Goal: Obtain resource: Obtain resource

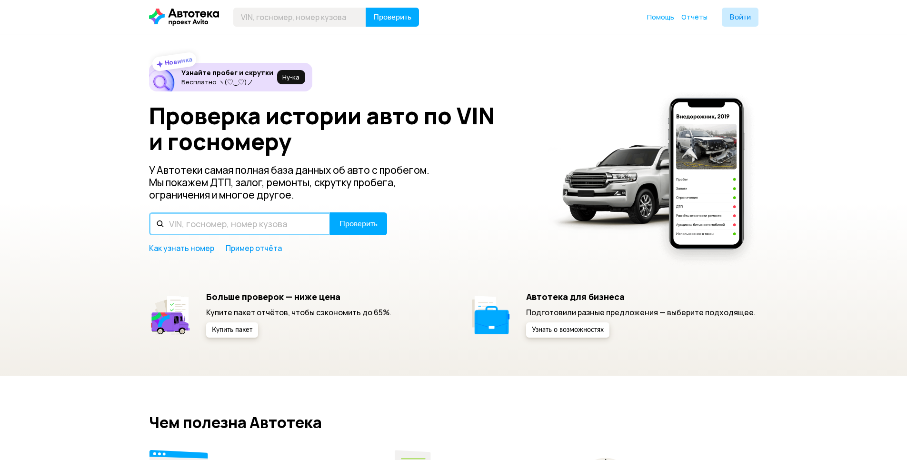
click at [214, 218] on input "text" at bounding box center [239, 223] width 181 height 23
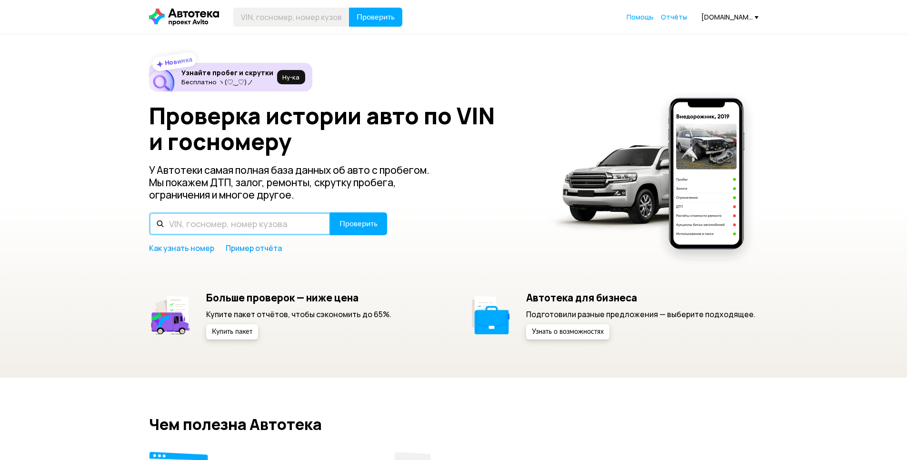
click at [200, 226] on input "text" at bounding box center [239, 223] width 181 height 23
type input "JEBR3FJ90K208619"
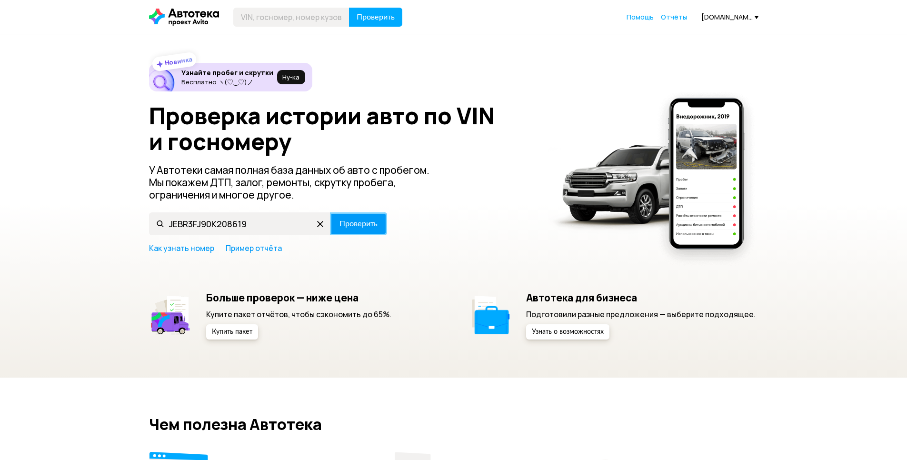
click at [357, 223] on span "Проверить" at bounding box center [358, 224] width 38 height 8
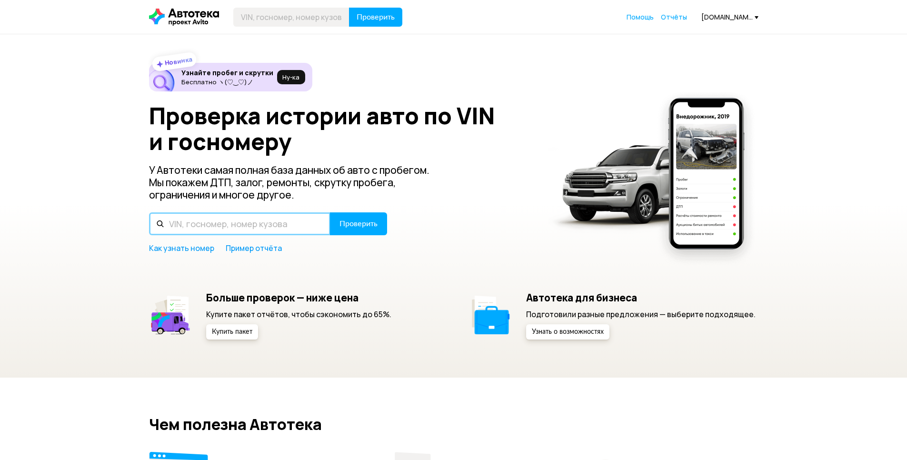
click at [231, 226] on input "text" at bounding box center [239, 223] width 181 height 23
drag, startPoint x: 254, startPoint y: 224, endPoint x: 166, endPoint y: 223, distance: 88.1
click at [160, 223] on div "[US_VEHICLE_IDENTIFICATION_NUMBER]" at bounding box center [239, 223] width 181 height 23
type input "[US_VEHICLE_IDENTIFICATION_NUMBER]"
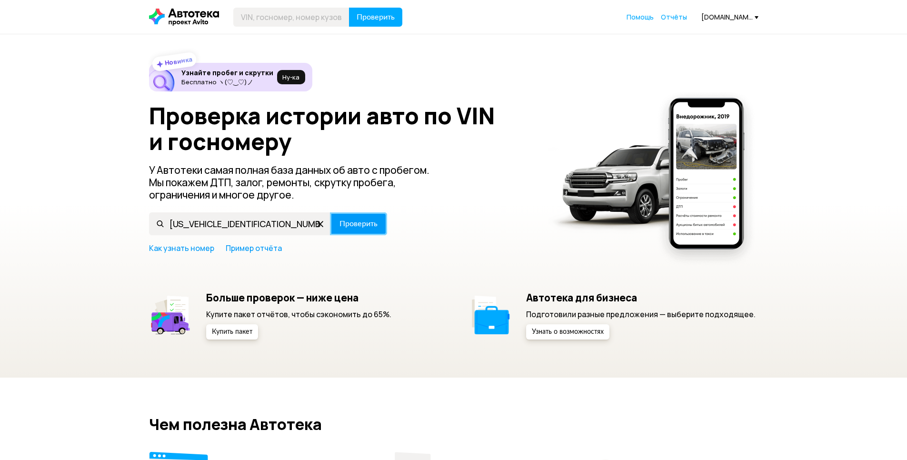
click at [353, 223] on span "Проверить" at bounding box center [358, 224] width 38 height 8
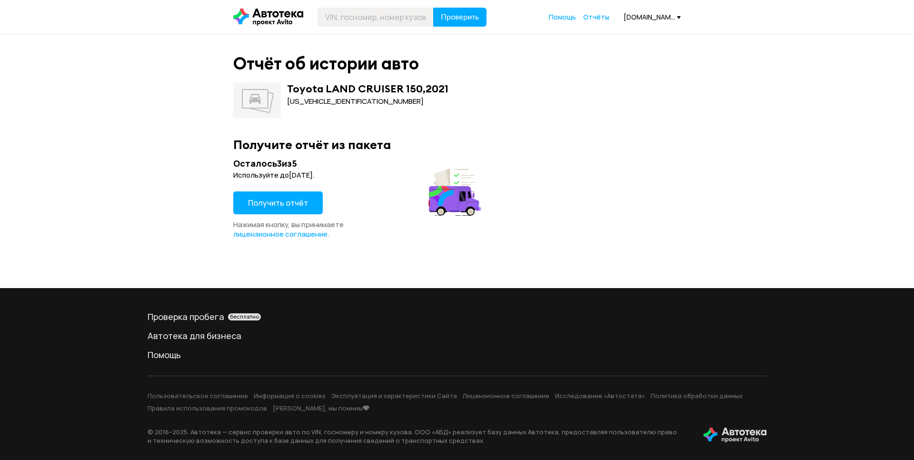
click at [276, 202] on span "Получить отчёт" at bounding box center [278, 203] width 60 height 10
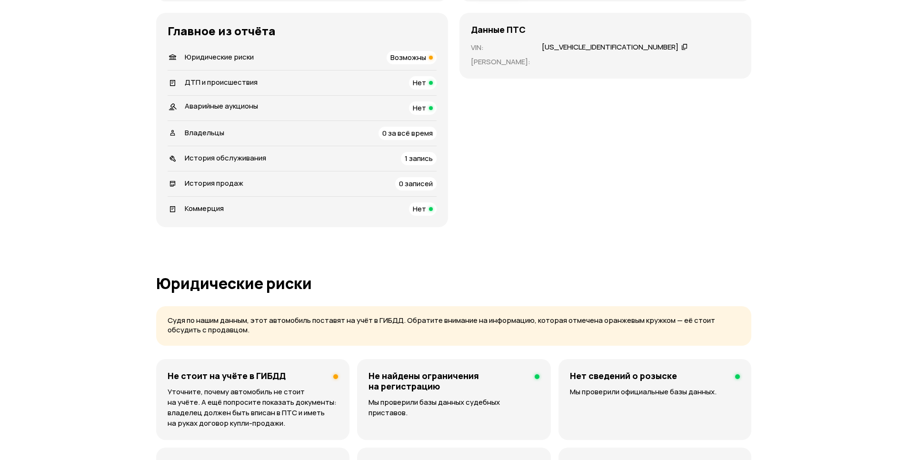
scroll to position [333, 0]
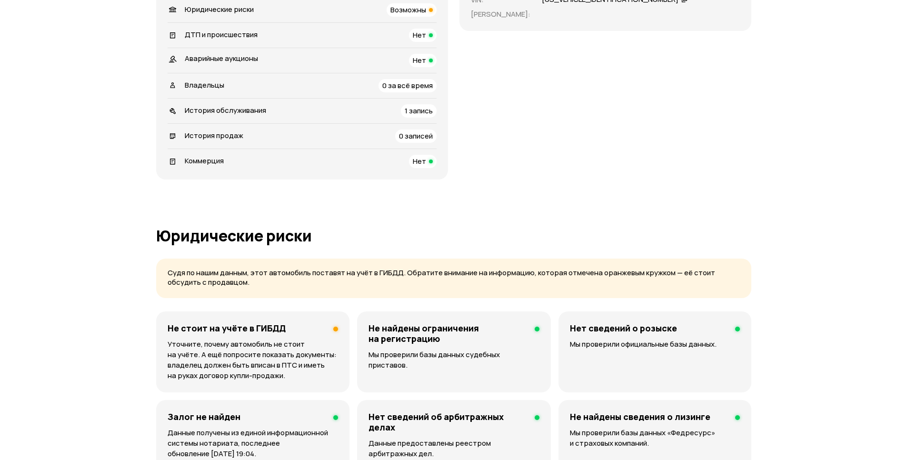
click at [266, 118] on div "История обслуживания 1 запись" at bounding box center [302, 110] width 269 height 13
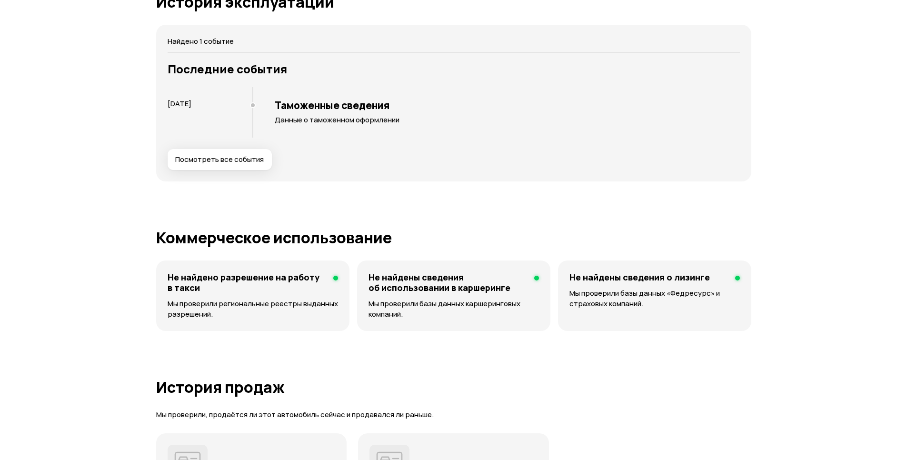
scroll to position [1426, 0]
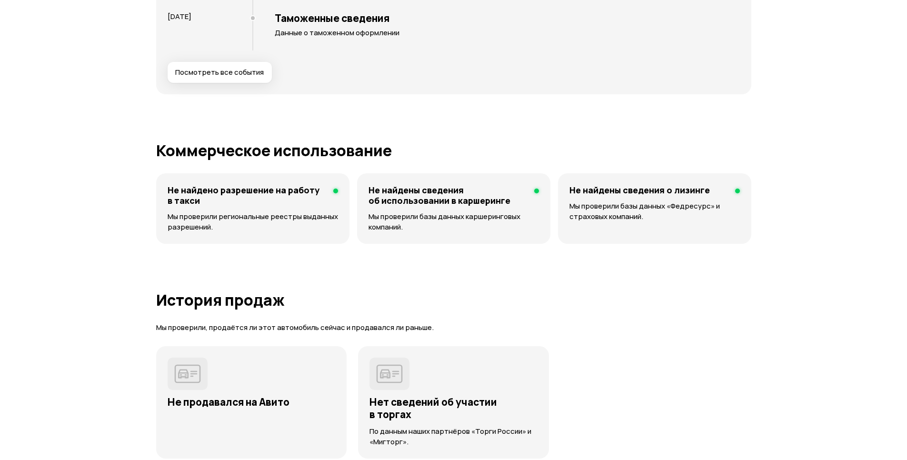
click at [234, 77] on span "Посмотреть все события" at bounding box center [219, 73] width 89 height 10
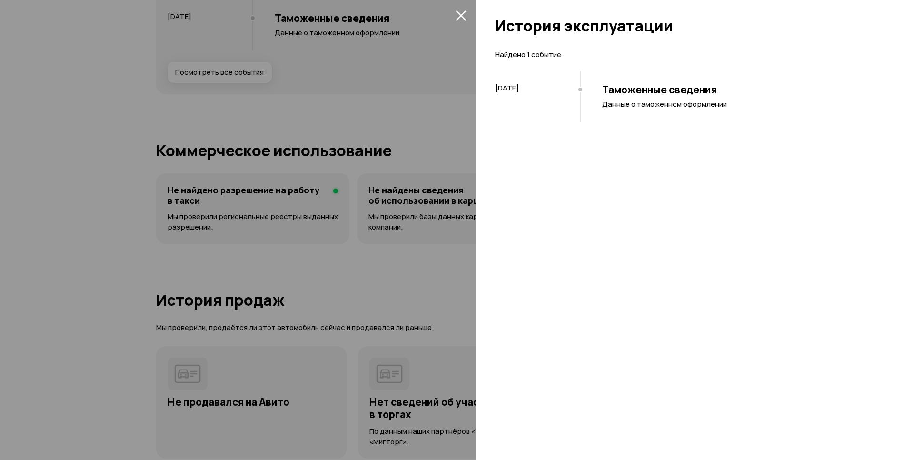
click at [239, 160] on div at bounding box center [457, 230] width 914 height 460
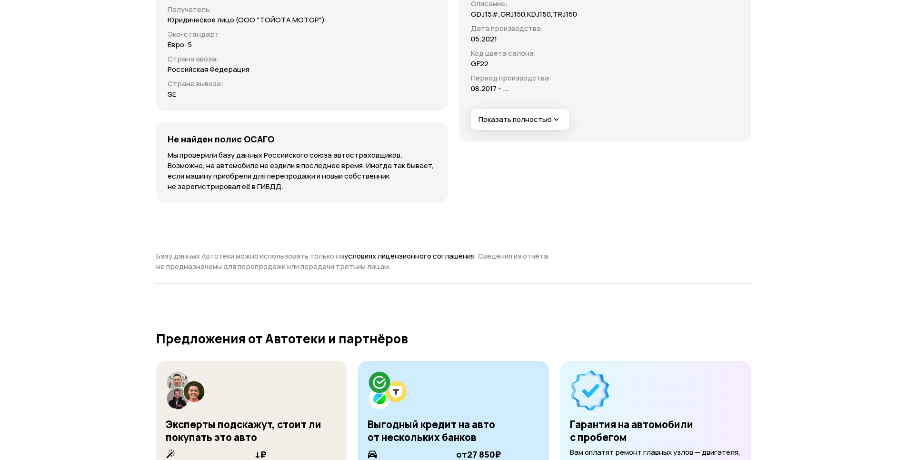
scroll to position [1988, 0]
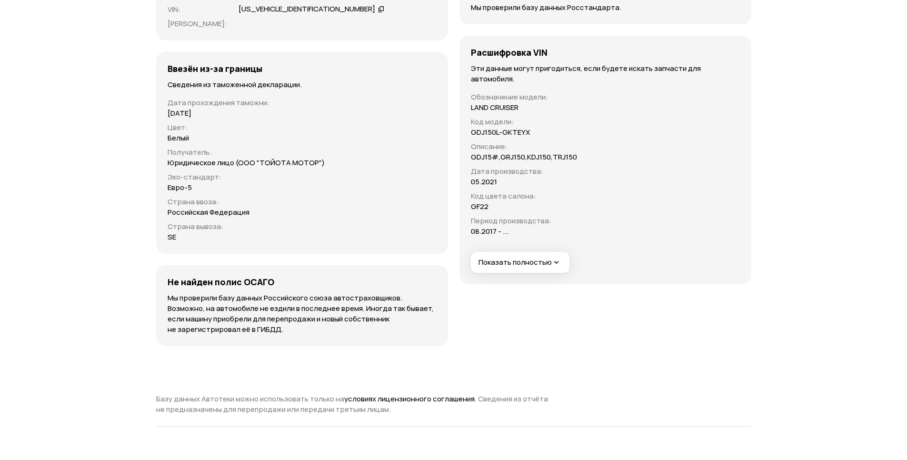
click at [510, 268] on span "Показать полностью" at bounding box center [519, 263] width 83 height 10
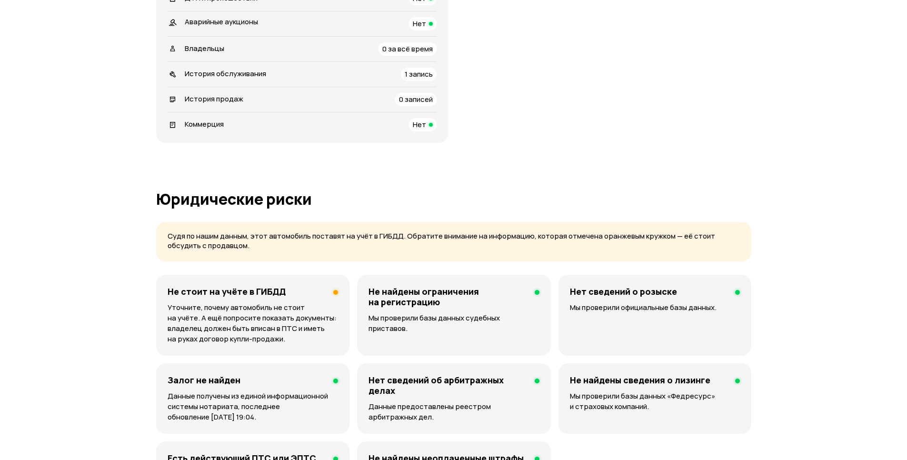
scroll to position [322, 0]
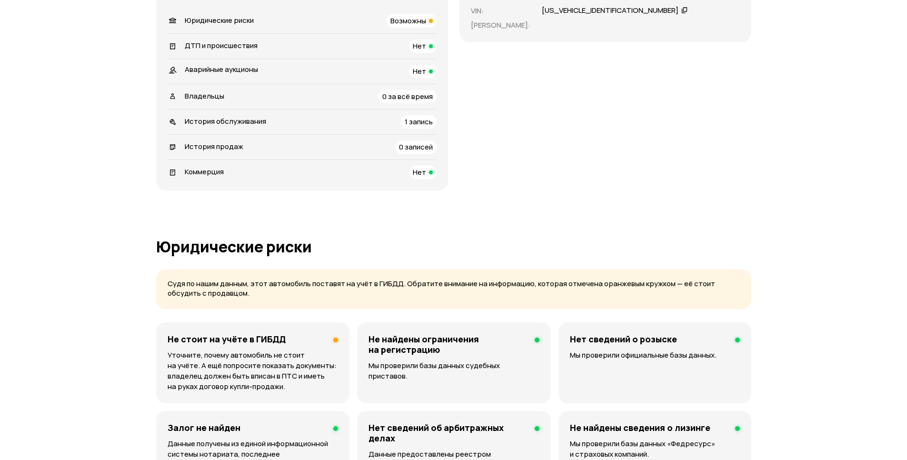
click at [426, 26] on span "Возможны" at bounding box center [408, 21] width 36 height 10
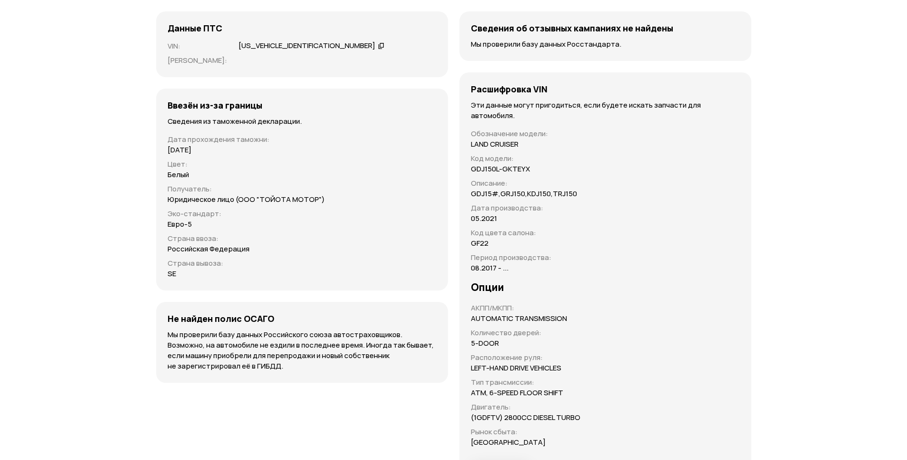
scroll to position [1999, 0]
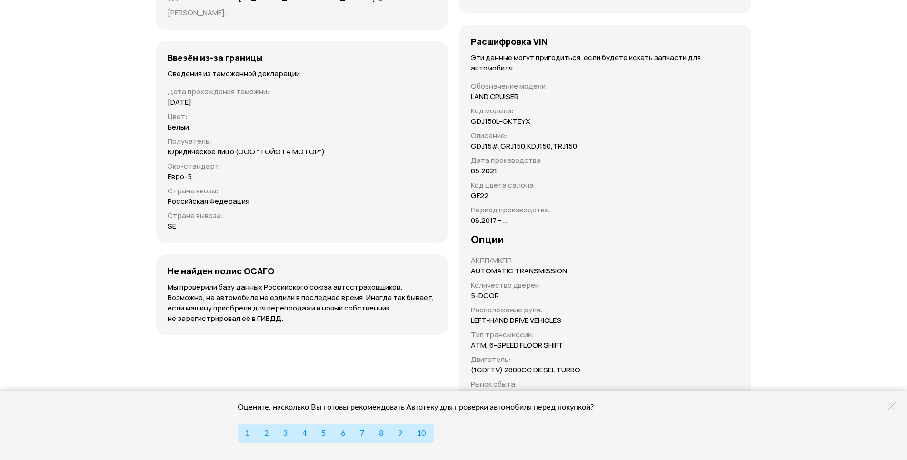
click at [890, 406] on icon at bounding box center [892, 406] width 8 height 8
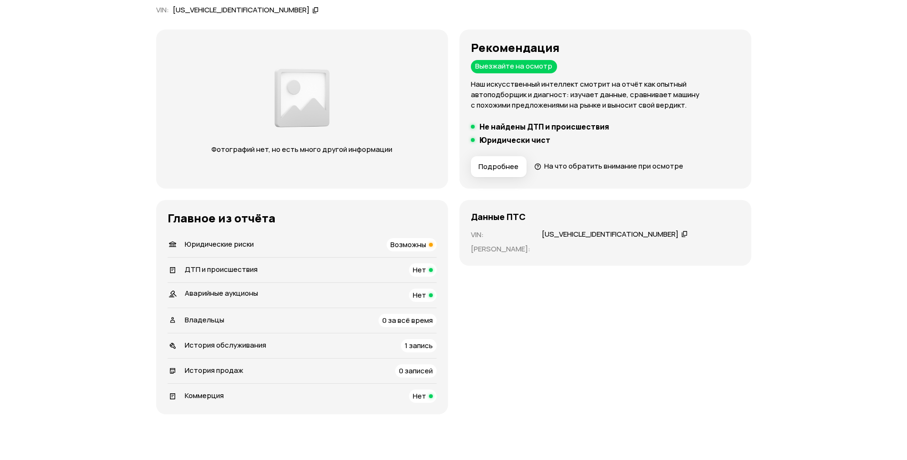
scroll to position [0, 0]
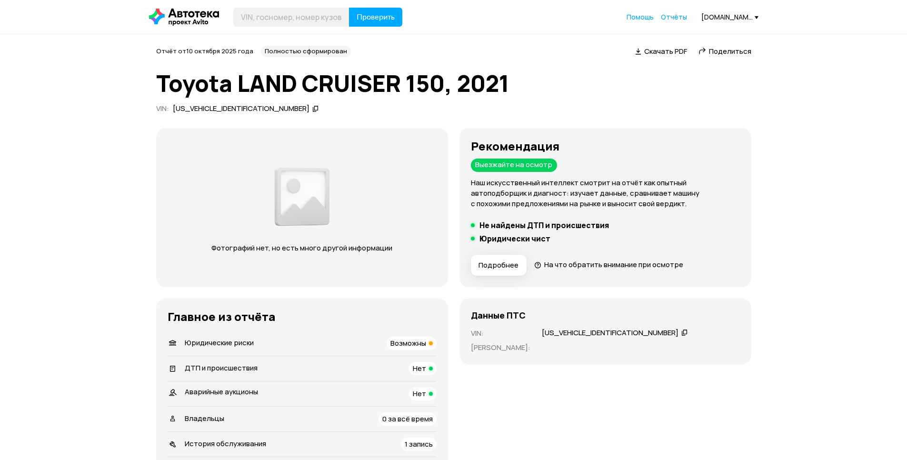
click at [709, 51] on span "Поделиться" at bounding box center [730, 51] width 42 height 10
